Goal: Check status: Check status

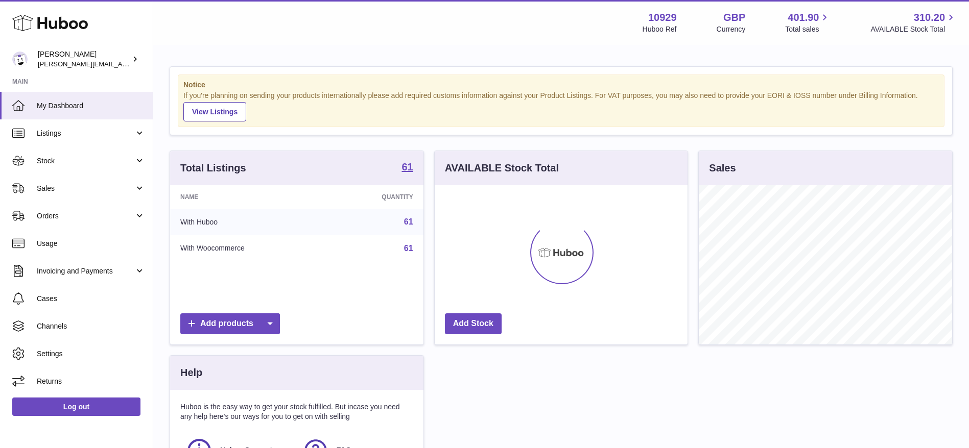
scroll to position [159, 253]
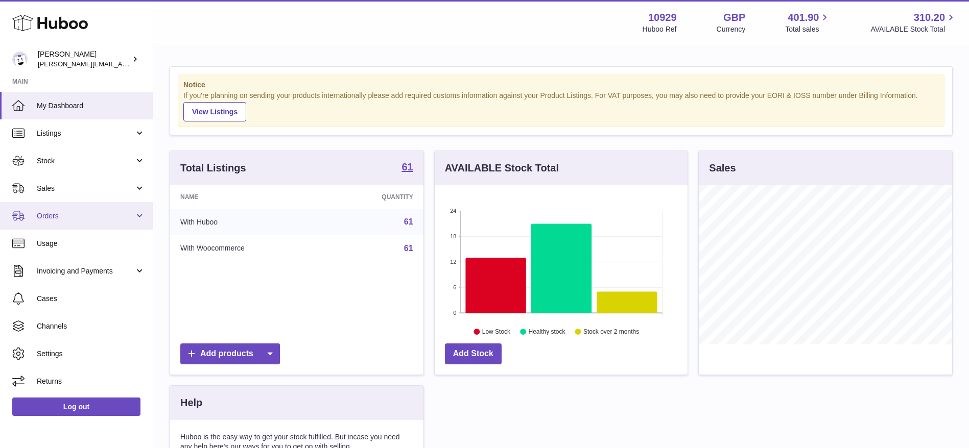
click at [58, 214] on span "Orders" at bounding box center [86, 216] width 98 height 10
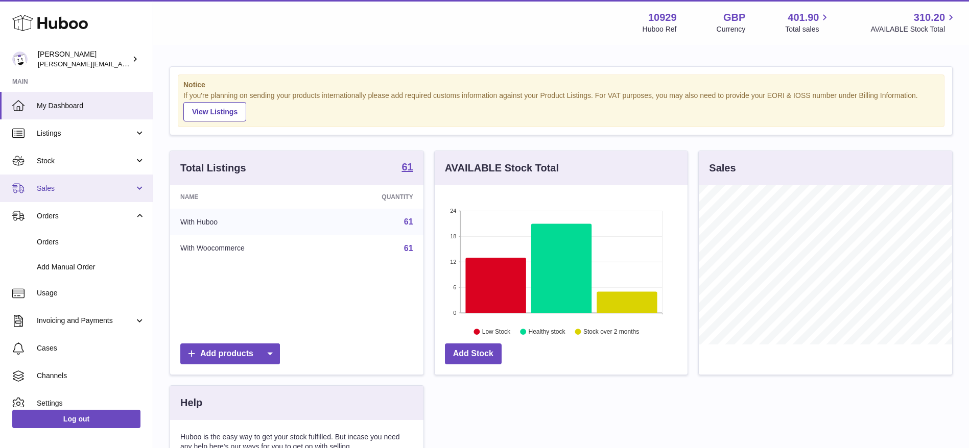
click at [57, 195] on link "Sales" at bounding box center [76, 189] width 153 height 28
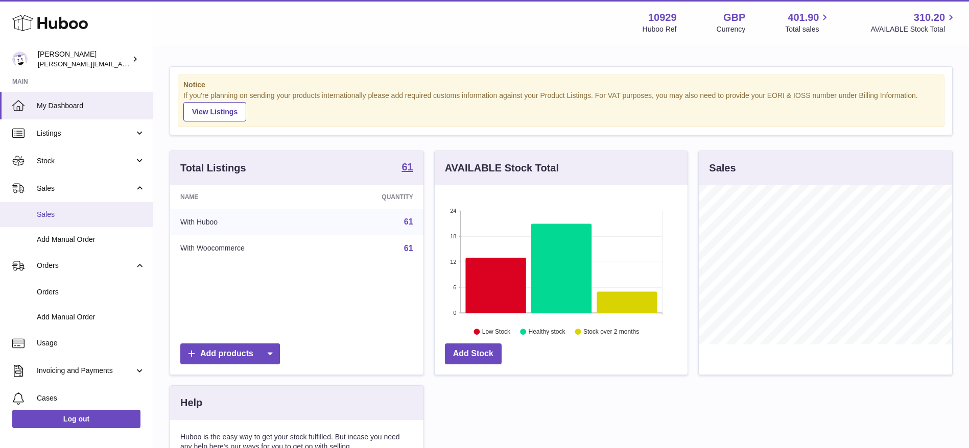
click at [55, 220] on link "Sales" at bounding box center [76, 214] width 153 height 25
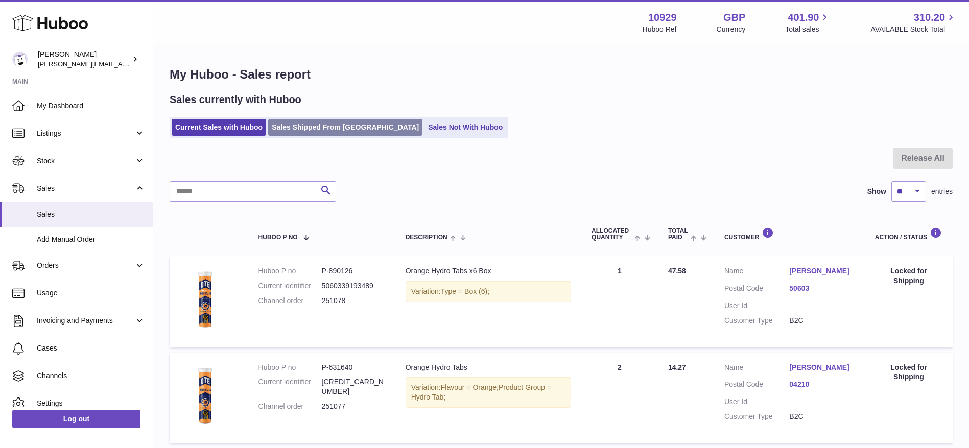
click at [321, 130] on link "Sales Shipped From [GEOGRAPHIC_DATA]" at bounding box center [345, 127] width 154 height 17
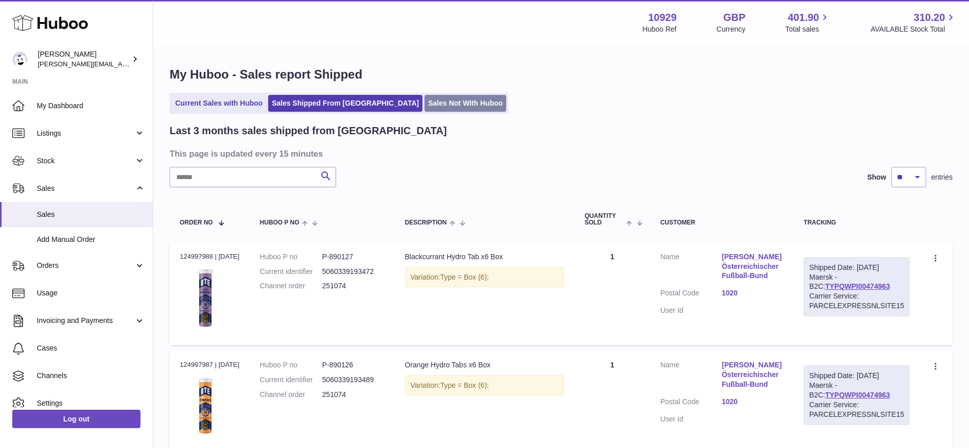
click at [424, 107] on link "Sales Not With Huboo" at bounding box center [465, 103] width 82 height 17
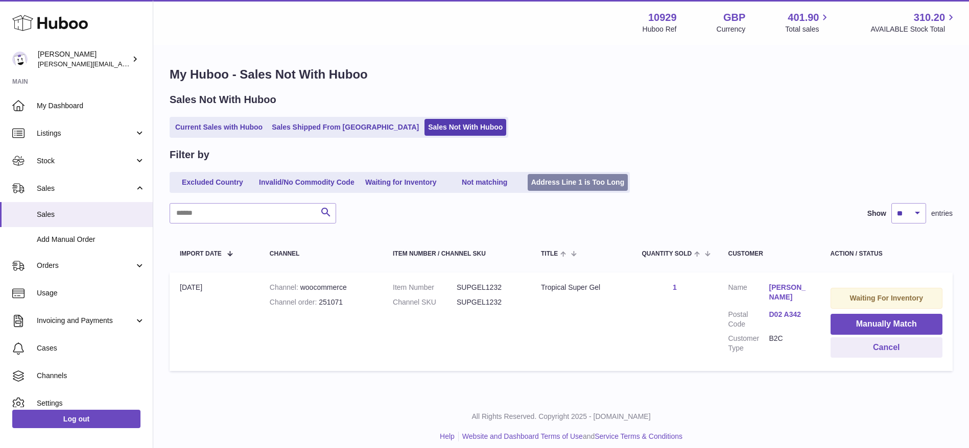
scroll to position [6, 0]
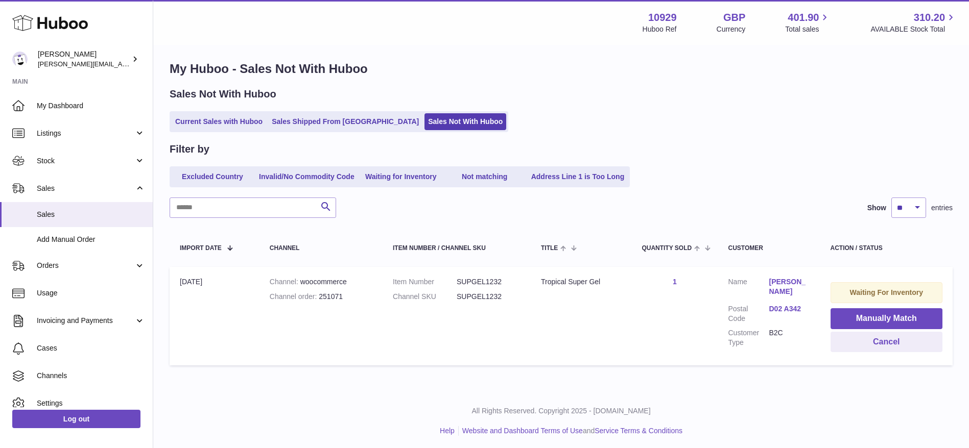
click at [639, 114] on div "Current Sales with Huboo Sales Shipped From Huboo Sales Not With Huboo" at bounding box center [561, 121] width 783 height 21
drag, startPoint x: 688, startPoint y: 286, endPoint x: 624, endPoint y: 318, distance: 71.5
click at [624, 318] on td "Title Tropical Super Gel" at bounding box center [581, 316] width 101 height 99
click at [336, 117] on link "Sales Shipped From [GEOGRAPHIC_DATA]" at bounding box center [345, 121] width 154 height 17
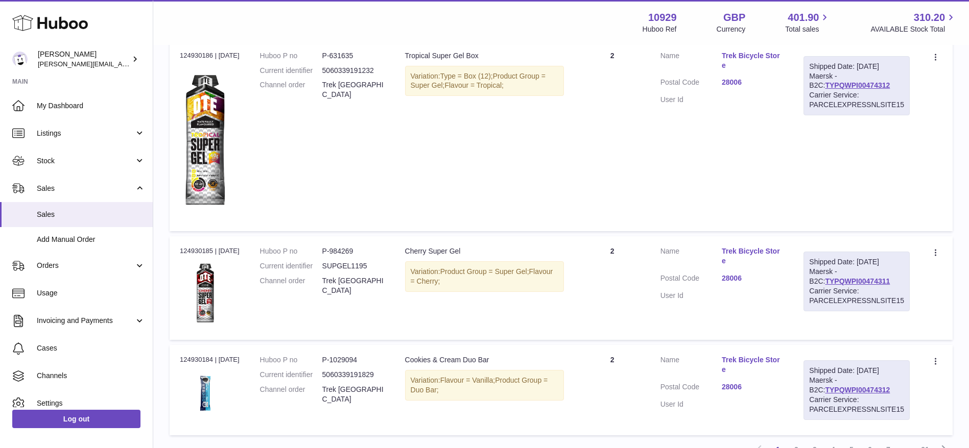
scroll to position [1047, 0]
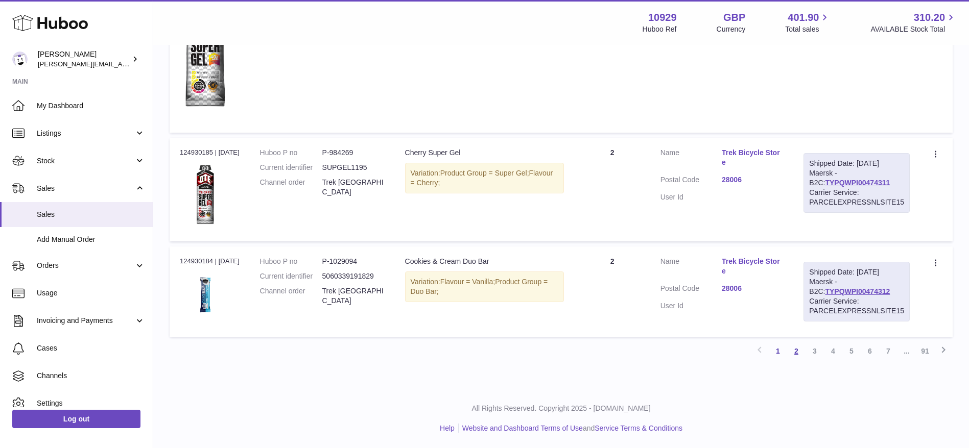
click at [802, 351] on link "2" at bounding box center [796, 351] width 18 height 18
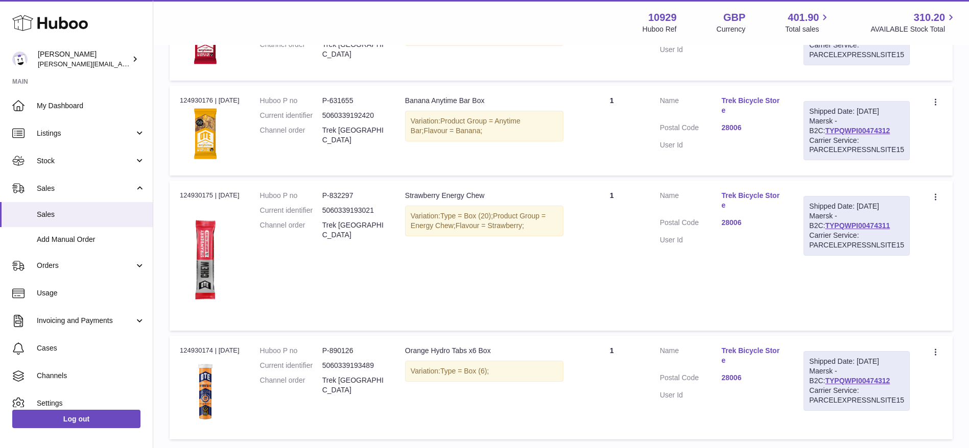
scroll to position [926, 0]
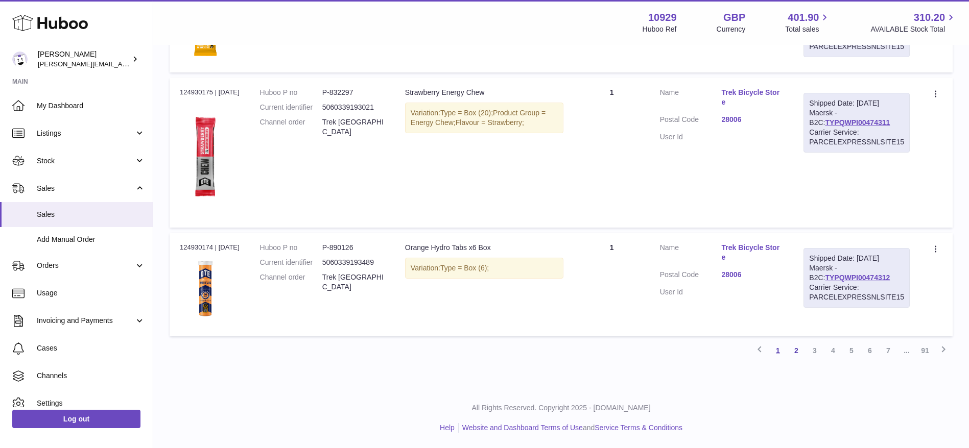
click at [780, 349] on link "1" at bounding box center [778, 351] width 18 height 18
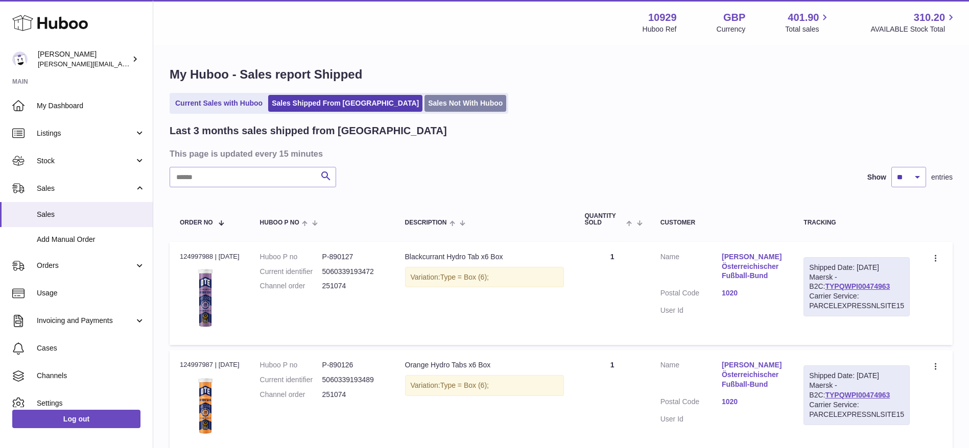
click at [424, 109] on link "Sales Not With Huboo" at bounding box center [465, 103] width 82 height 17
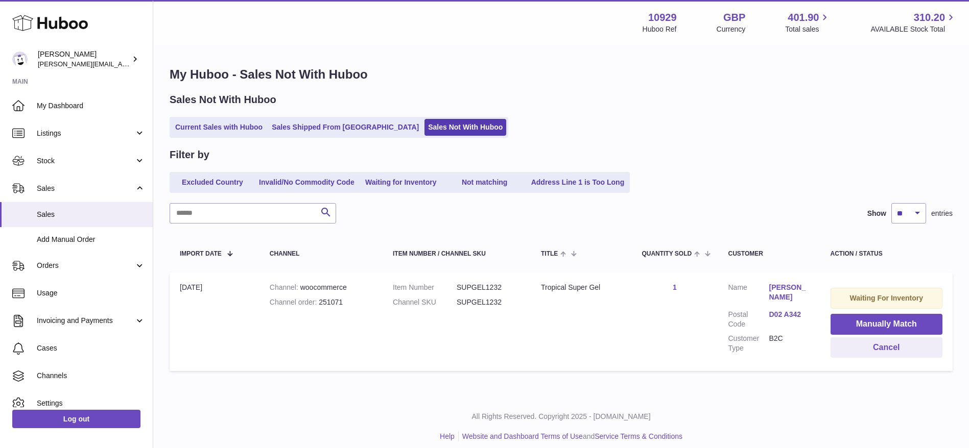
click at [778, 286] on link "[PERSON_NAME]" at bounding box center [789, 292] width 41 height 19
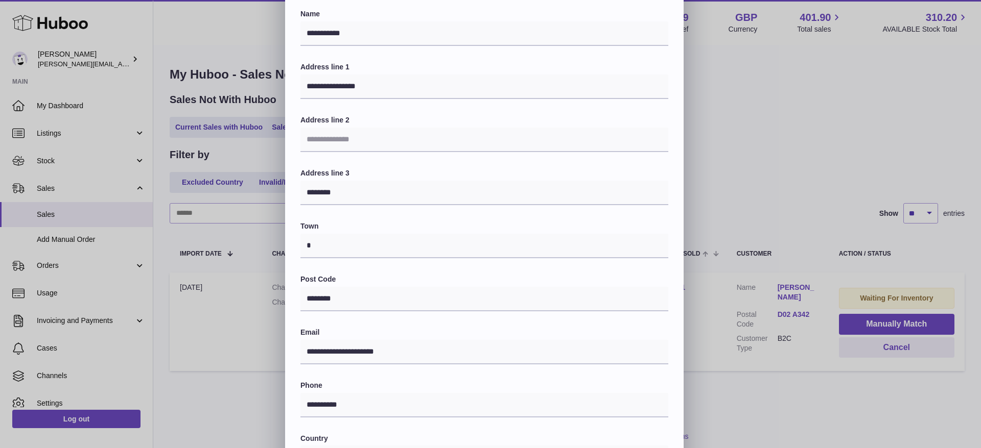
scroll to position [35, 0]
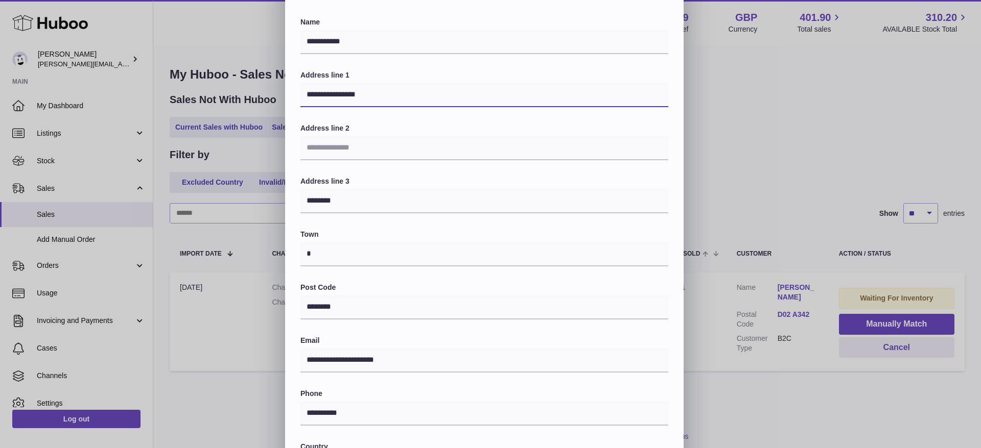
drag, startPoint x: 397, startPoint y: 94, endPoint x: 252, endPoint y: 107, distance: 145.6
click at [252, 107] on div "**********" at bounding box center [490, 271] width 981 height 613
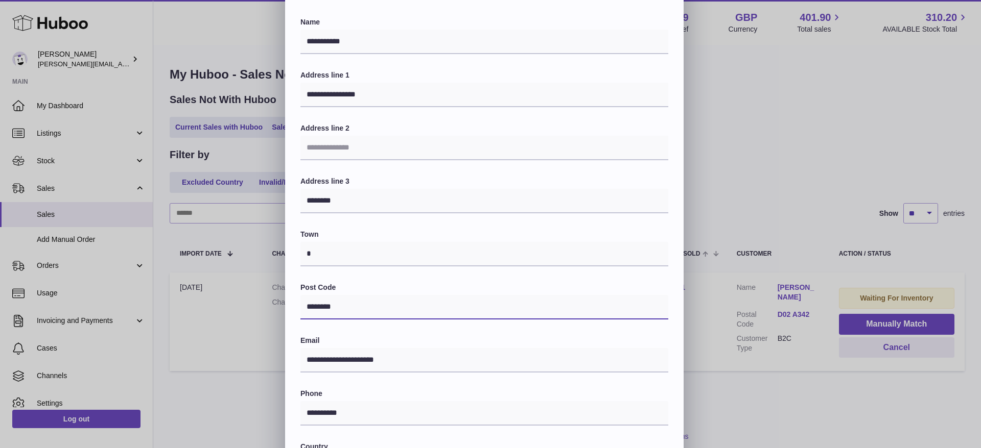
drag, startPoint x: 361, startPoint y: 311, endPoint x: 204, endPoint y: 313, distance: 156.3
click at [204, 313] on div "**********" at bounding box center [490, 271] width 981 height 613
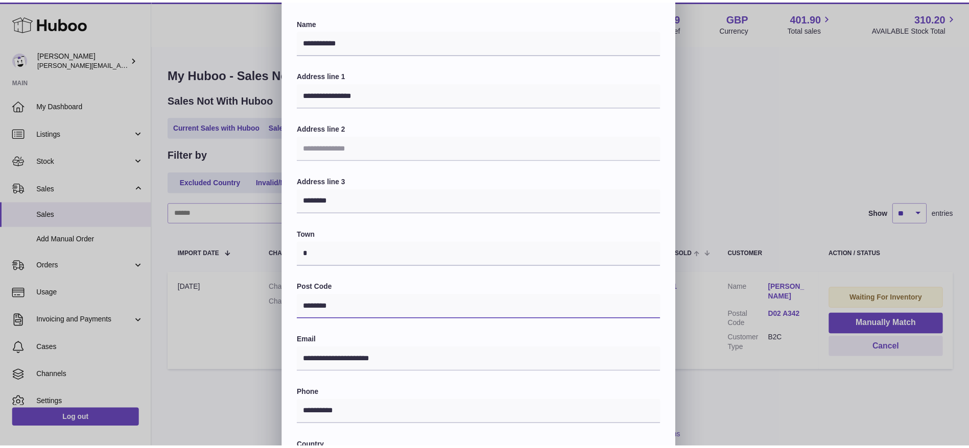
scroll to position [121, 0]
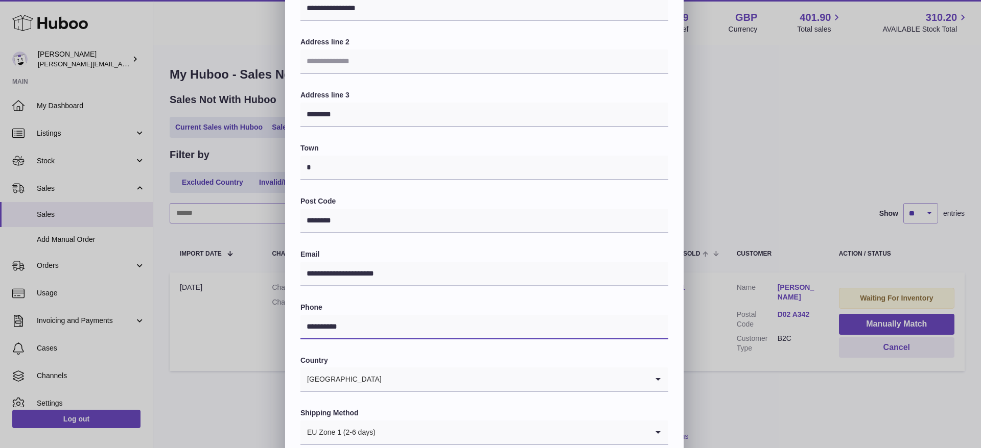
drag, startPoint x: 359, startPoint y: 332, endPoint x: 254, endPoint y: 324, distance: 105.5
click at [254, 324] on div "**********" at bounding box center [490, 185] width 981 height 613
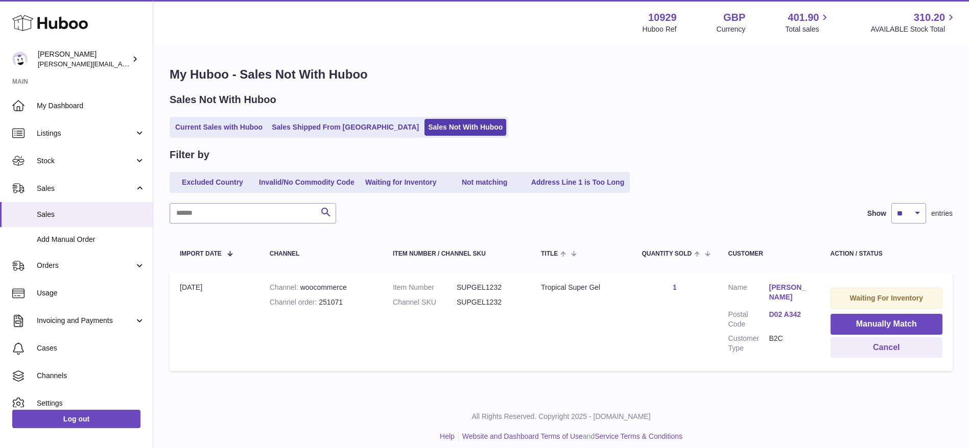
click at [160, 299] on div "**********" at bounding box center [484, 185] width 969 height 613
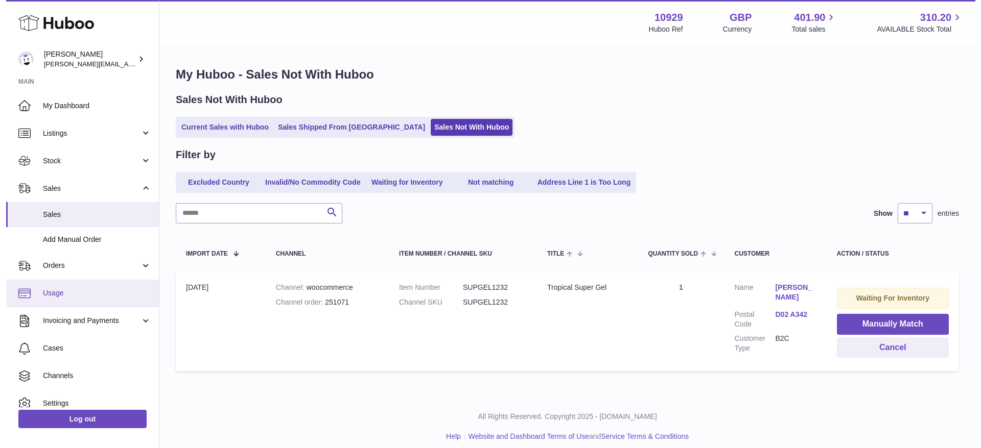
scroll to position [38, 0]
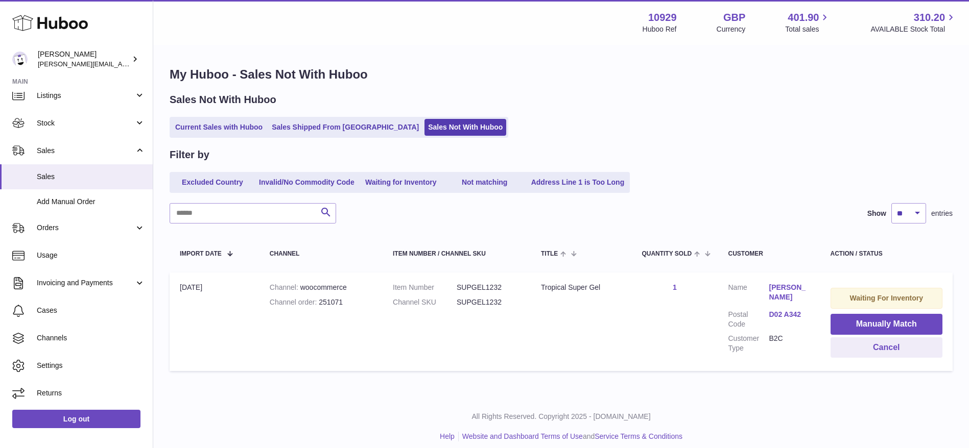
click at [780, 289] on link "[PERSON_NAME]" at bounding box center [789, 292] width 41 height 19
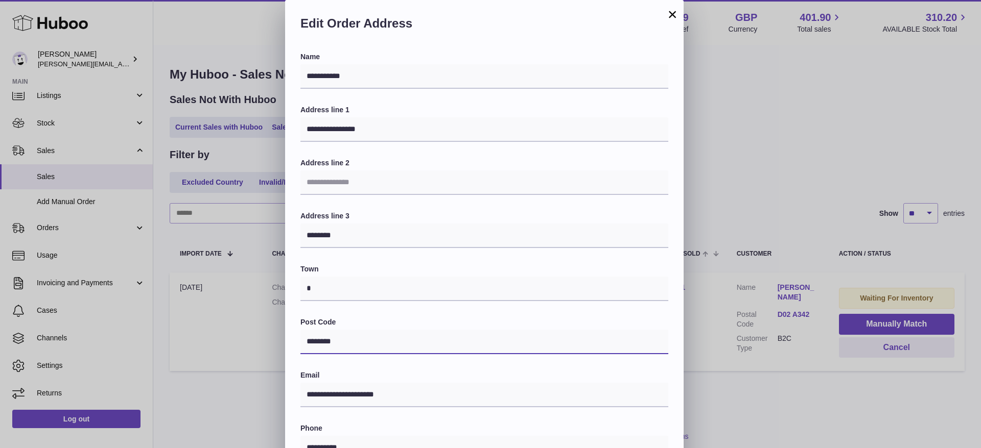
drag, startPoint x: 354, startPoint y: 337, endPoint x: 247, endPoint y: 326, distance: 107.3
click at [247, 326] on div "**********" at bounding box center [490, 306] width 981 height 613
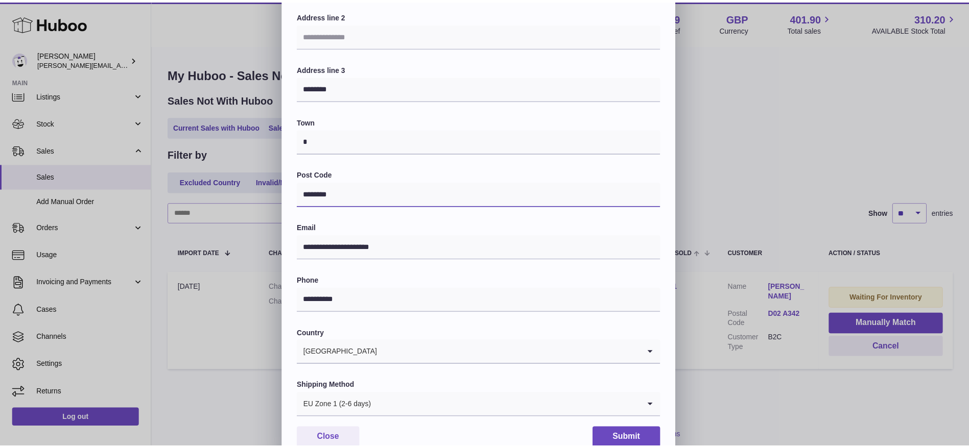
scroll to position [149, 0]
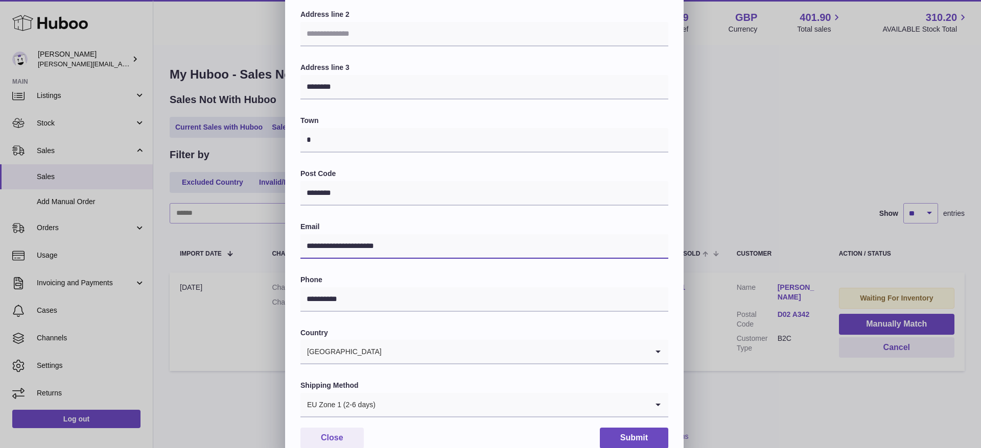
drag, startPoint x: 420, startPoint y: 249, endPoint x: 222, endPoint y: 258, distance: 197.9
click at [222, 258] on div "**********" at bounding box center [490, 157] width 981 height 613
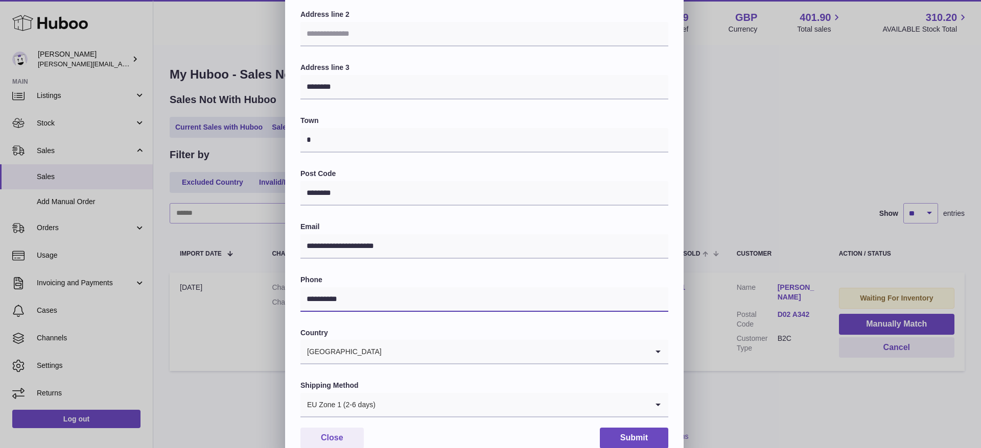
click at [372, 289] on input "**********" at bounding box center [484, 300] width 368 height 25
drag, startPoint x: 361, startPoint y: 299, endPoint x: 195, endPoint y: 273, distance: 168.5
click at [195, 273] on div "**********" at bounding box center [490, 157] width 981 height 613
click at [735, 96] on div "**********" at bounding box center [490, 157] width 981 height 613
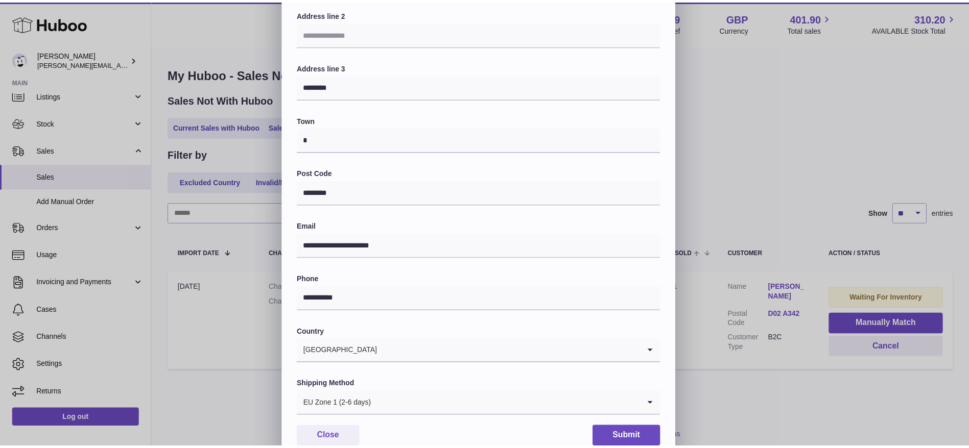
scroll to position [0, 0]
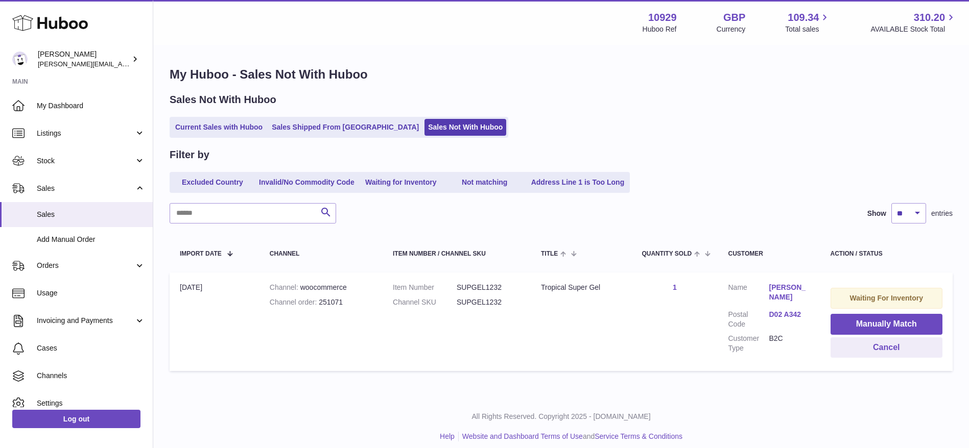
click at [295, 118] on ul "Current Sales with Huboo Sales Shipped From [GEOGRAPHIC_DATA] Sales Not With Hu…" at bounding box center [339, 127] width 339 height 21
click at [296, 122] on link "Sales Shipped From [GEOGRAPHIC_DATA]" at bounding box center [345, 127] width 154 height 17
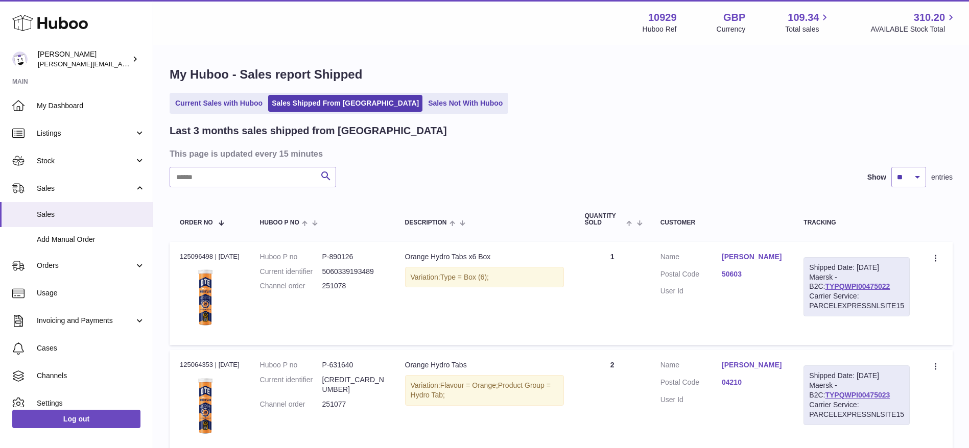
click at [222, 113] on ul "Current Sales with Huboo Sales Shipped From [GEOGRAPHIC_DATA] Sales Not With Hu…" at bounding box center [339, 103] width 339 height 21
click at [228, 104] on link "Current Sales with Huboo" at bounding box center [219, 103] width 94 height 17
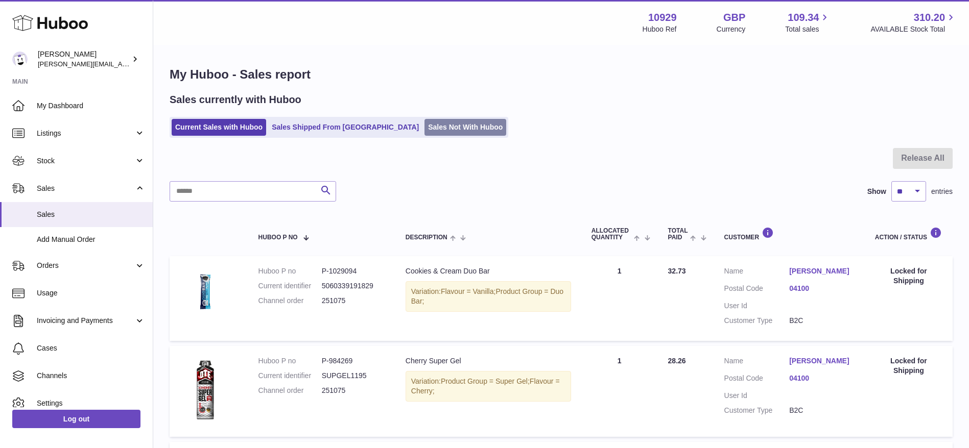
click at [424, 125] on link "Sales Not With Huboo" at bounding box center [465, 127] width 82 height 17
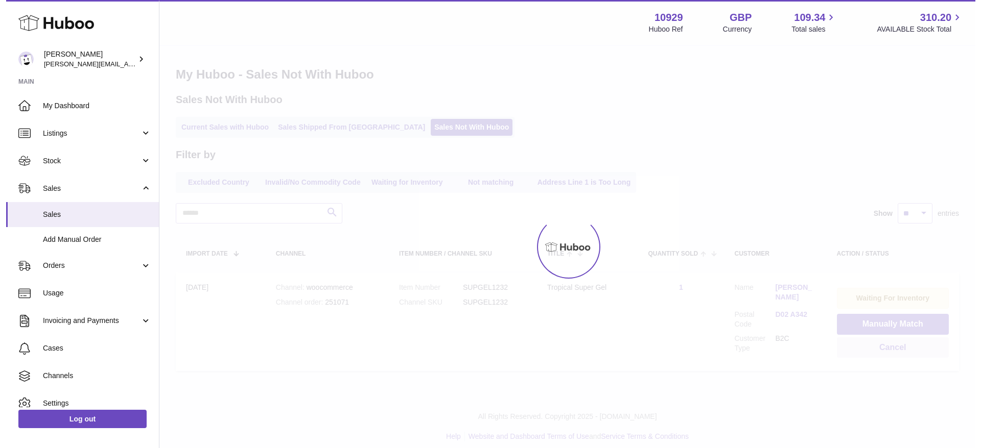
scroll to position [6, 0]
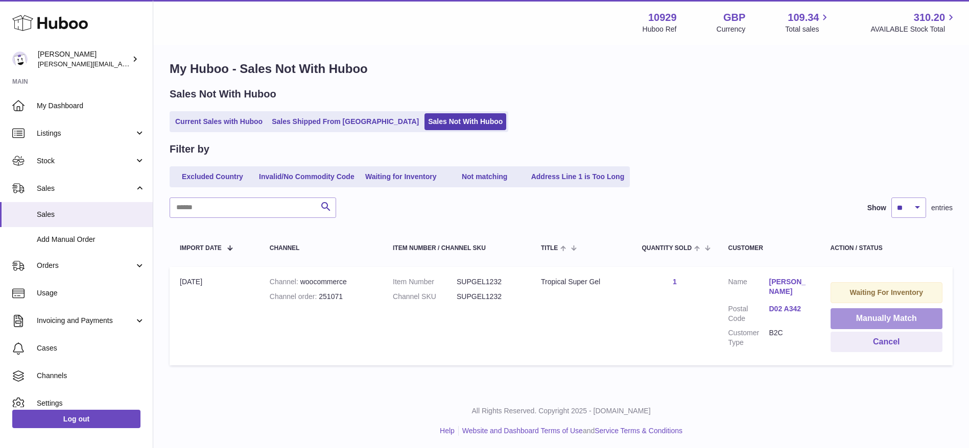
click at [858, 322] on button "Manually Match" at bounding box center [886, 318] width 112 height 21
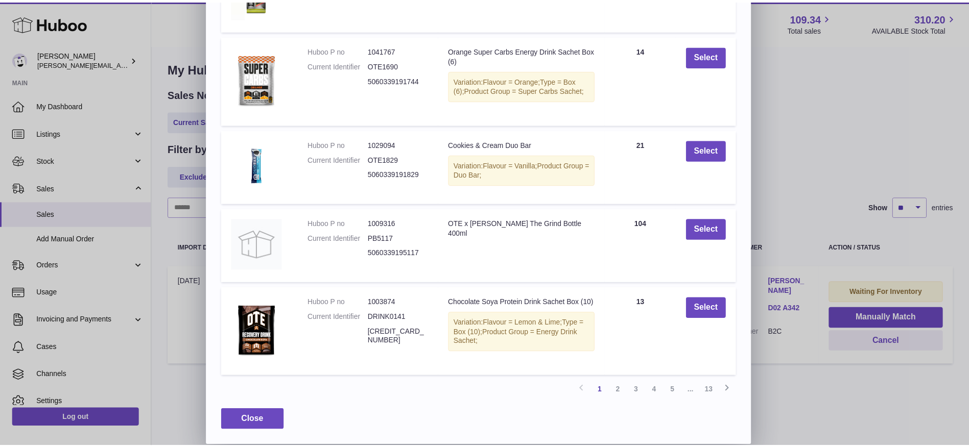
scroll to position [0, 0]
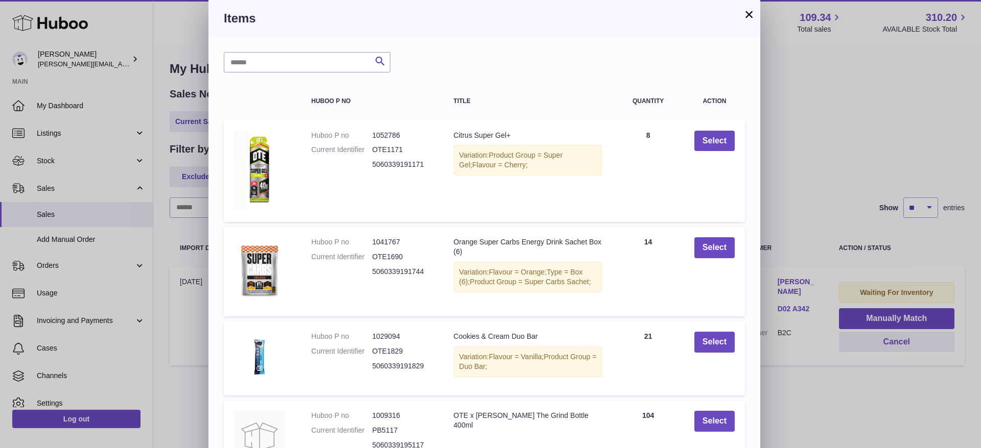
click at [746, 10] on button "×" at bounding box center [749, 14] width 12 height 12
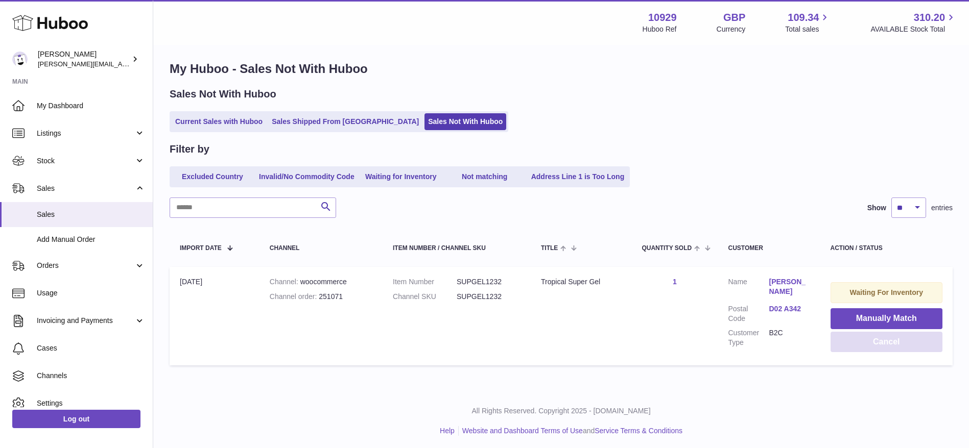
click at [849, 334] on button "Cancel" at bounding box center [886, 342] width 112 height 21
